Goal: Task Accomplishment & Management: Complete application form

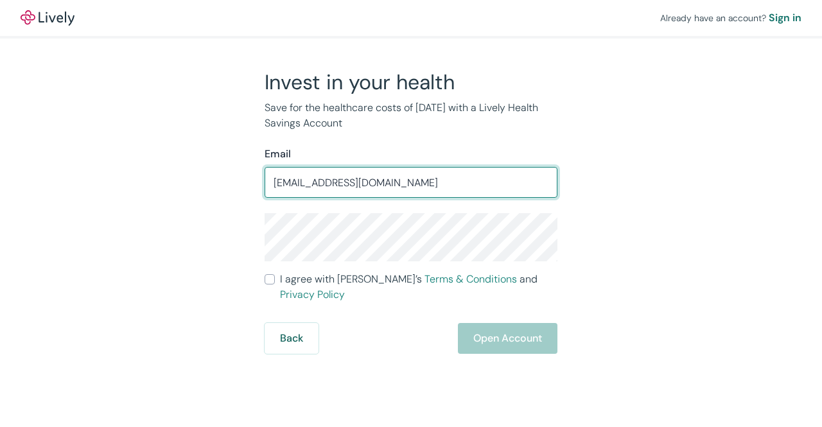
type input "[EMAIL_ADDRESS][DOMAIN_NAME]"
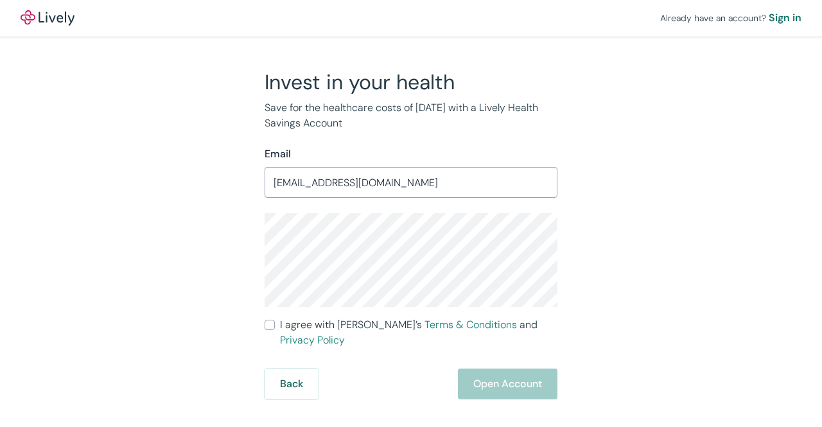
click at [236, 228] on div "Invest in your health Save for the healthcare costs of tomorrow with a Lively H…" at bounding box center [403, 234] width 617 height 330
click at [272, 323] on input "I agree with Lively’s Terms & Conditions and Privacy Policy" at bounding box center [270, 325] width 10 height 10
checkbox input "true"
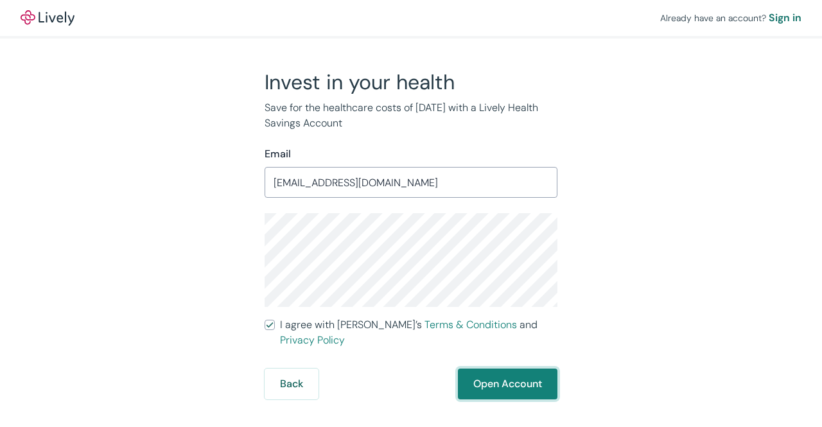
click at [511, 371] on button "Open Account" at bounding box center [508, 384] width 100 height 31
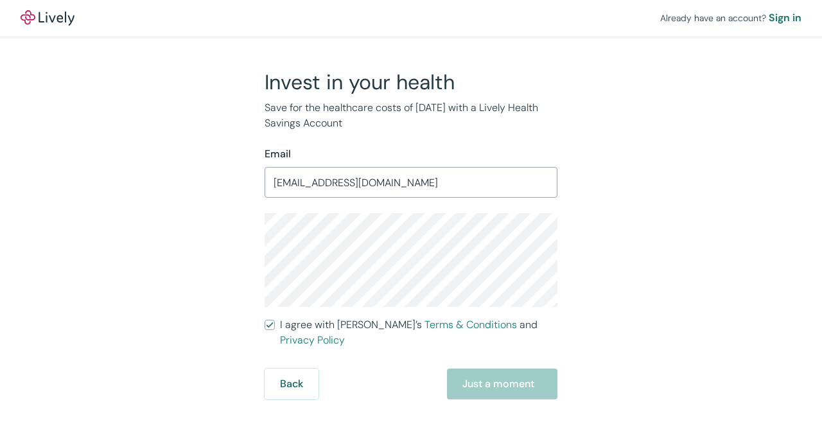
click at [534, 373] on div "Back Just a moment" at bounding box center [411, 384] width 293 height 31
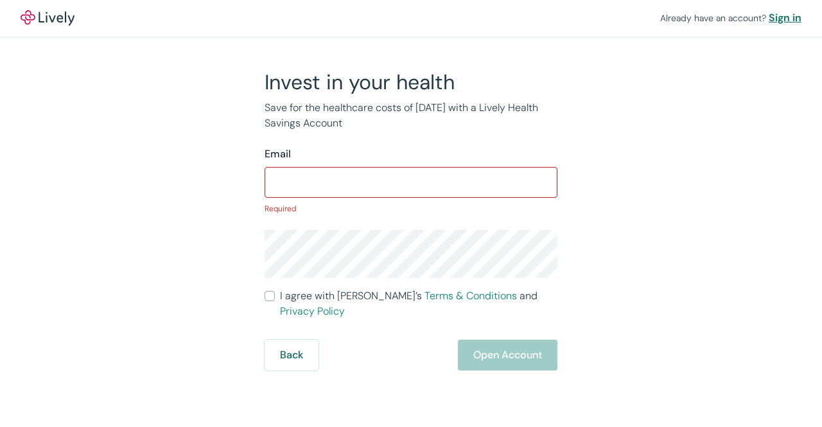
click at [791, 17] on div "Sign in" at bounding box center [785, 17] width 33 height 15
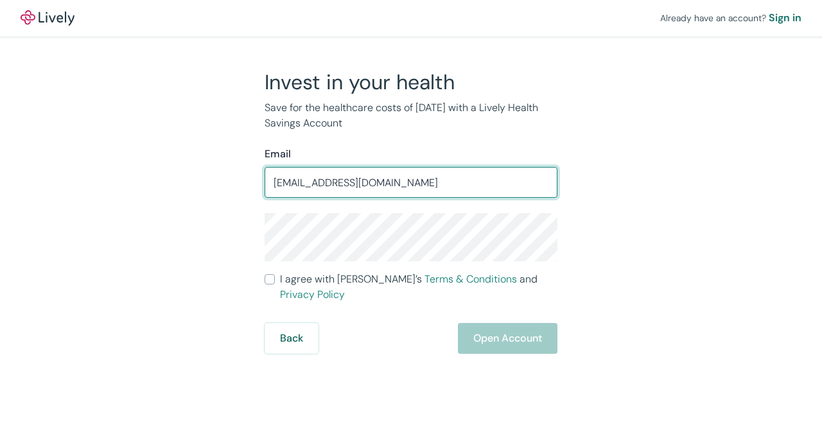
type input "[EMAIL_ADDRESS][DOMAIN_NAME]"
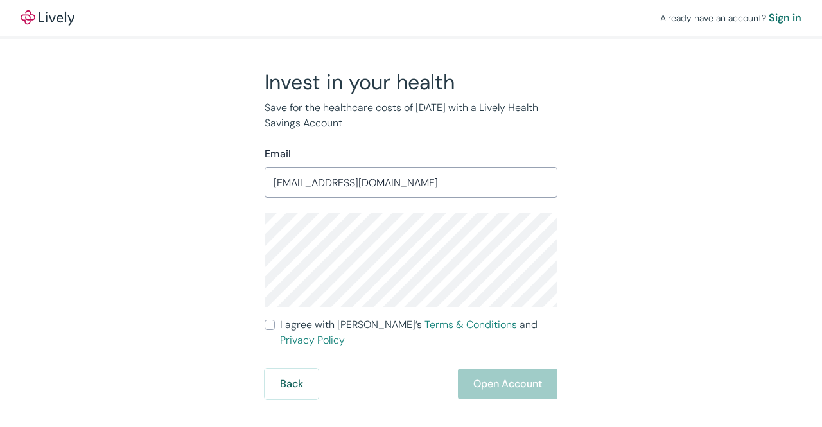
drag, startPoint x: 269, startPoint y: 319, endPoint x: 277, endPoint y: 319, distance: 7.7
click at [269, 320] on input "I agree with Lively’s Terms & Conditions and Privacy Policy" at bounding box center [270, 325] width 10 height 10
checkbox input "true"
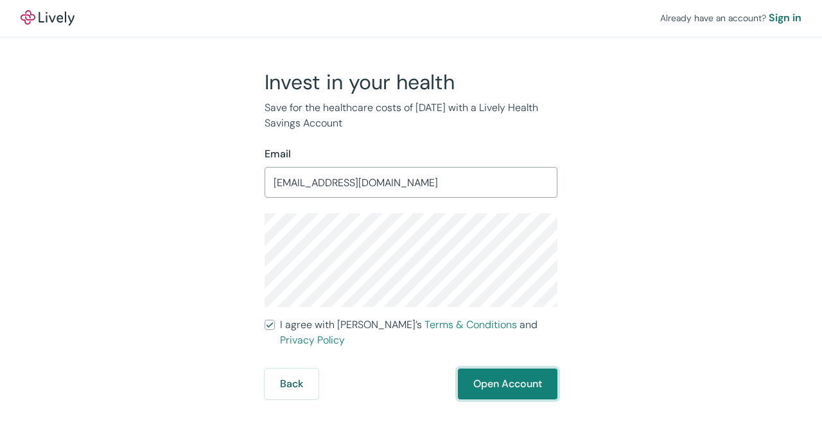
click at [505, 369] on button "Open Account" at bounding box center [508, 384] width 100 height 31
